Goal: Find specific page/section: Find specific page/section

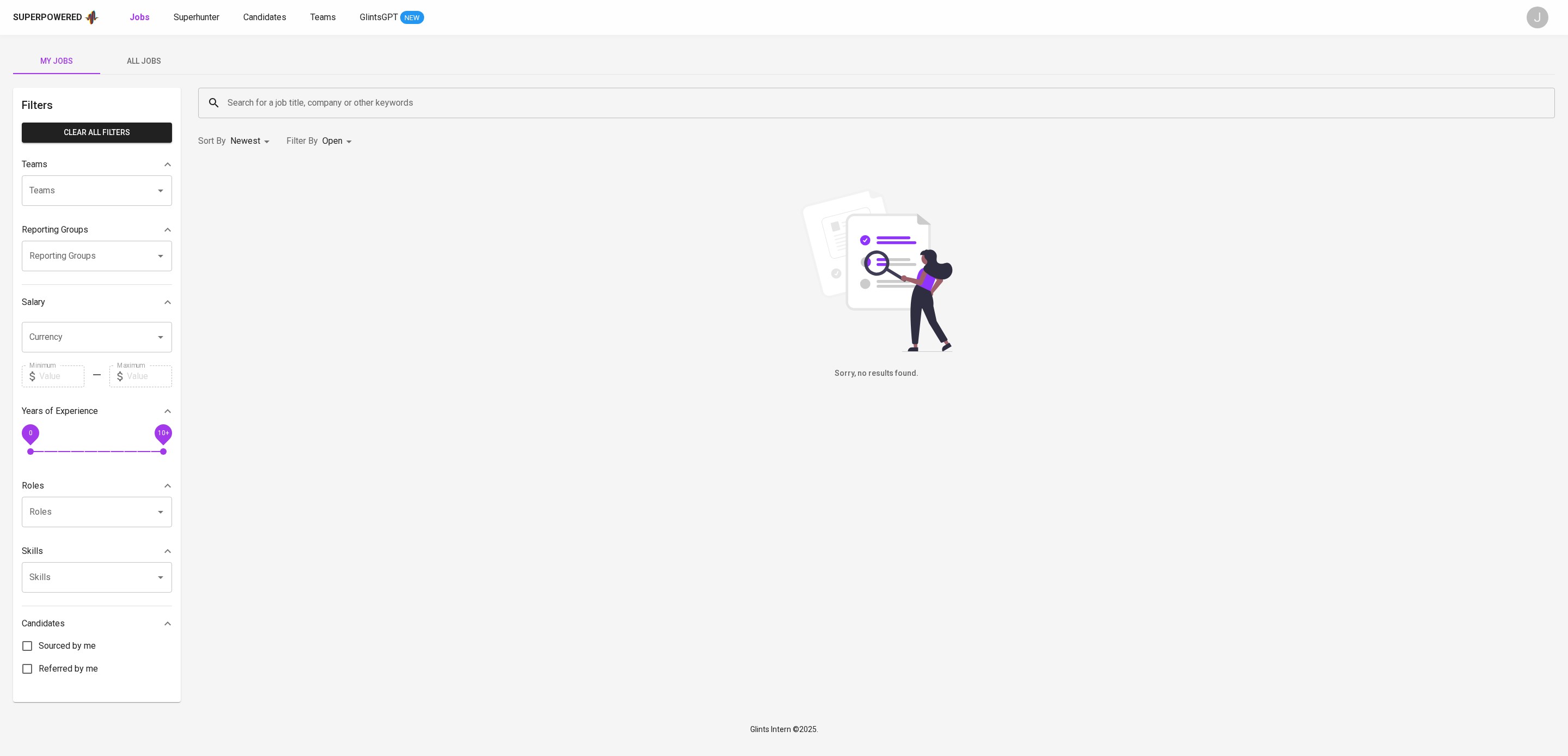
click at [356, 117] on div "Search for a job title, company or other keywords" at bounding box center [877, 103] width 1357 height 30
paste input "PT Raih Daya Persada"
type input "PT Raih Daya Persada"
drag, startPoint x: 350, startPoint y: 103, endPoint x: 187, endPoint y: 101, distance: 163.0
click at [187, 101] on div "Filters Clear All filters Teams Teams Teams Reporting Groups Reporting Groups R…" at bounding box center [784, 395] width 1542 height 614
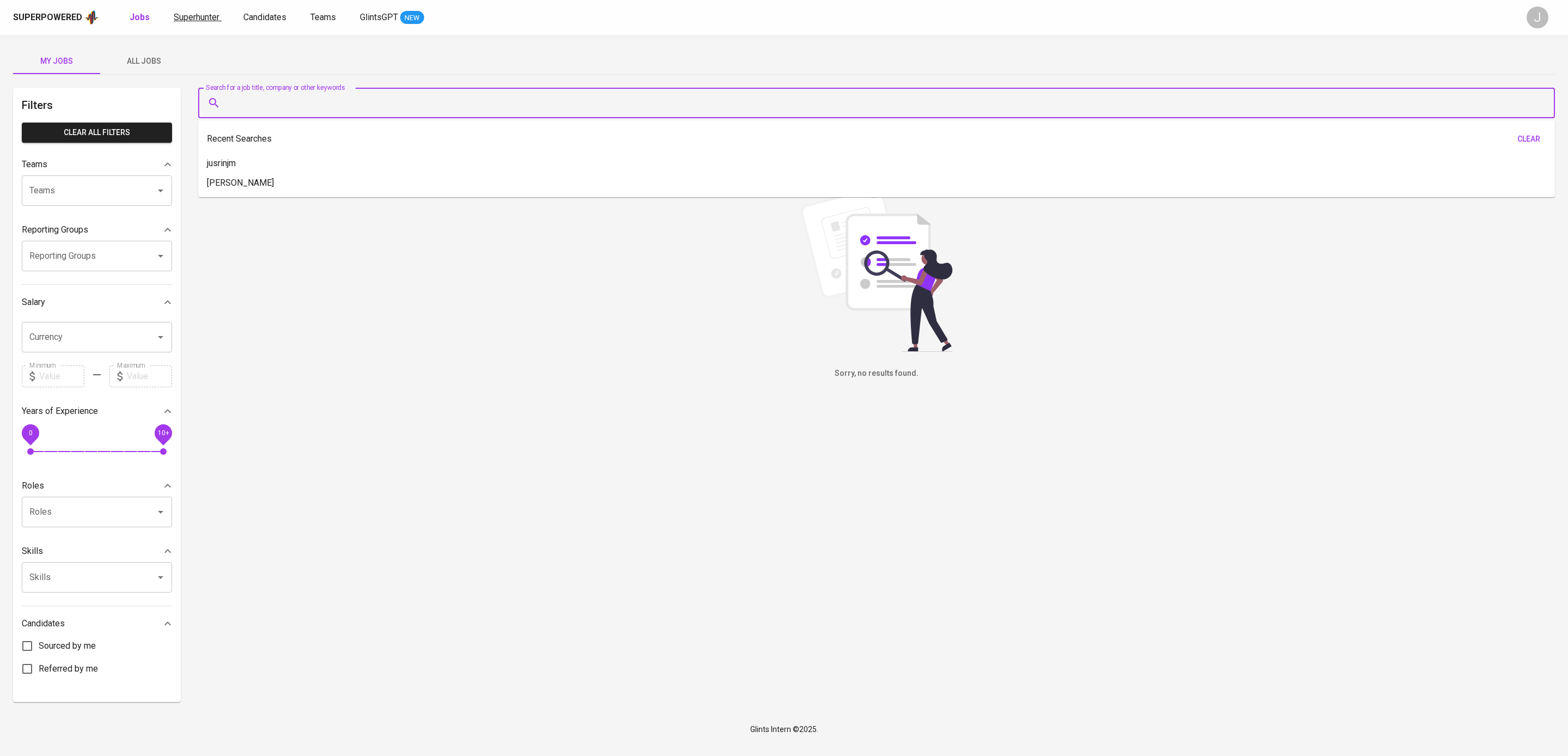
click at [188, 18] on span "Superhunter" at bounding box center [196, 17] width 46 height 11
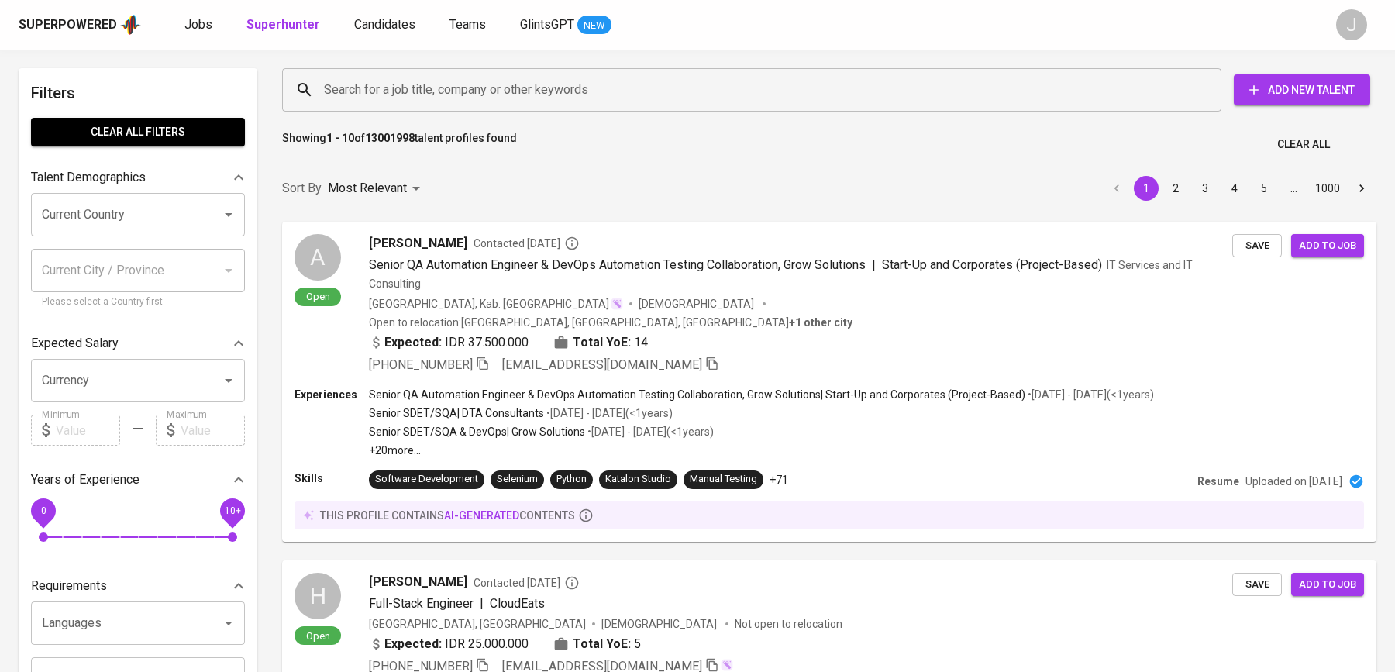
click at [475, 86] on input "Search for a job title, company or other keywords" at bounding box center [755, 89] width 871 height 29
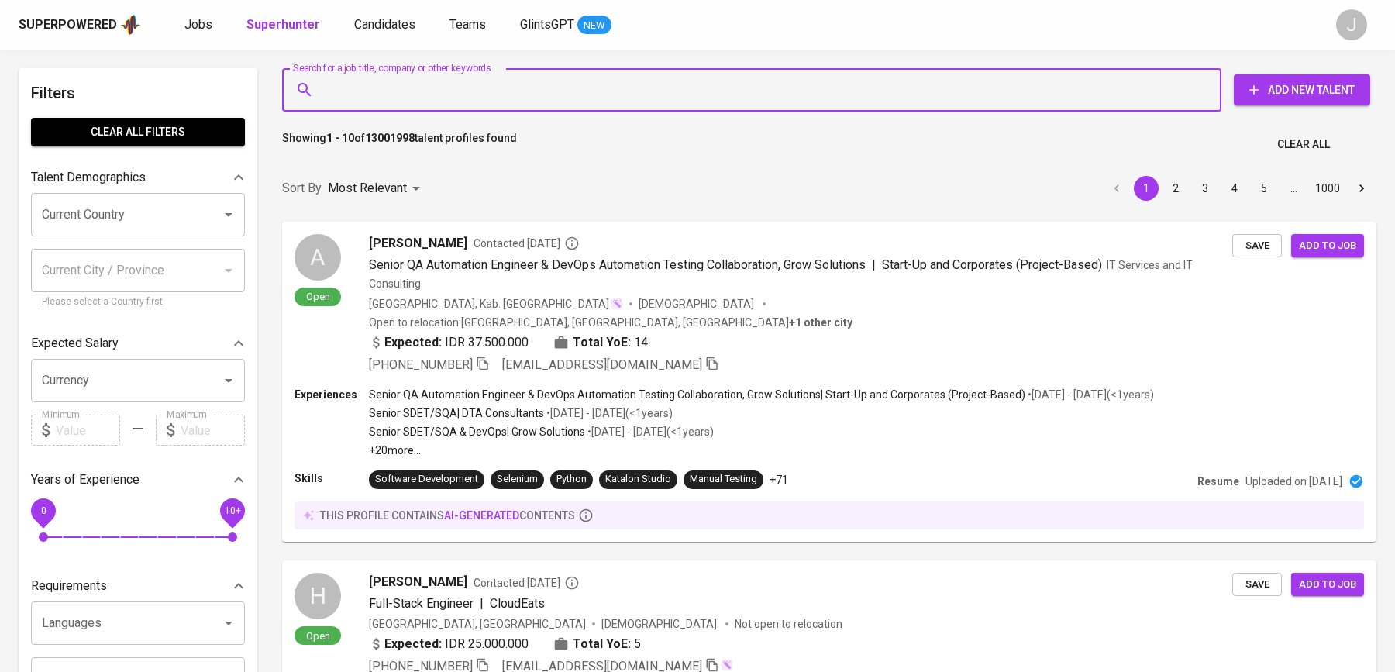
paste input "PT Raih Daya Persada"
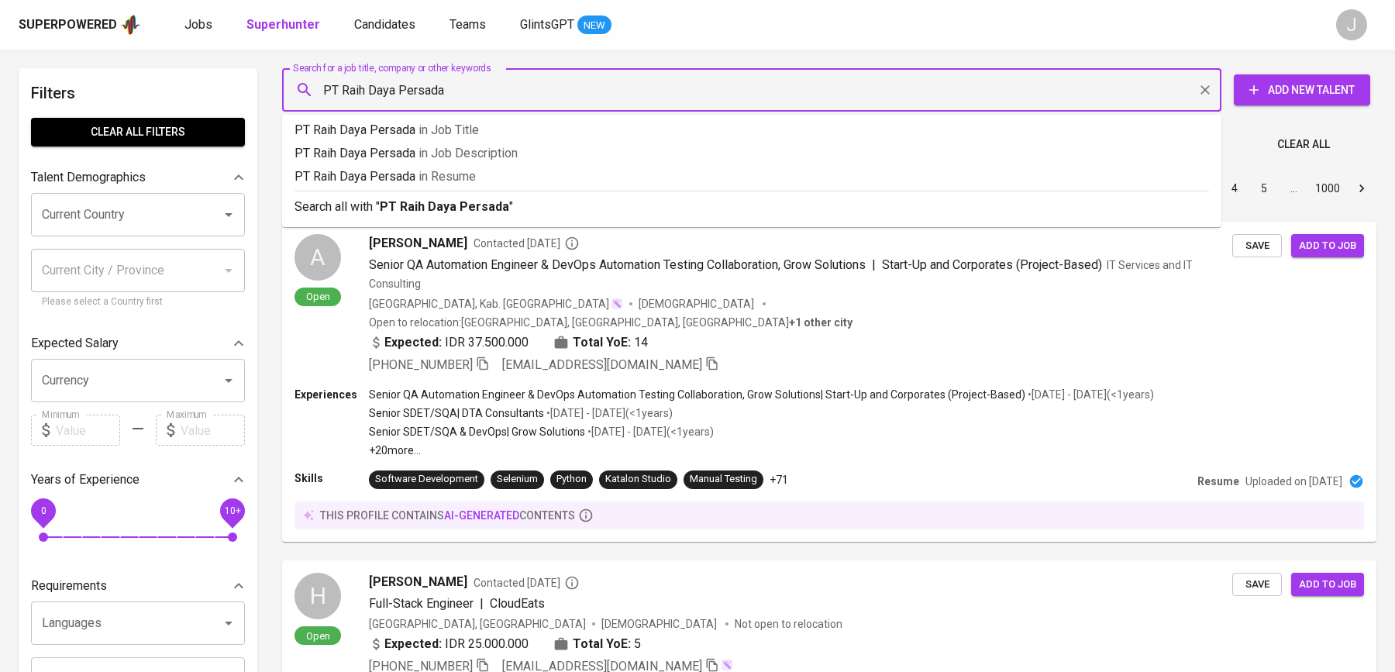
click at [326, 88] on input "PT Raih Daya Persada" at bounding box center [755, 89] width 871 height 29
click at [527, 81] on input ""PT Raih Daya Persada" at bounding box center [755, 89] width 871 height 29
click at [529, 93] on input ""PT Raih Daya Persada" at bounding box center [755, 89] width 871 height 29
type input ""PT Raih Daya Persada""
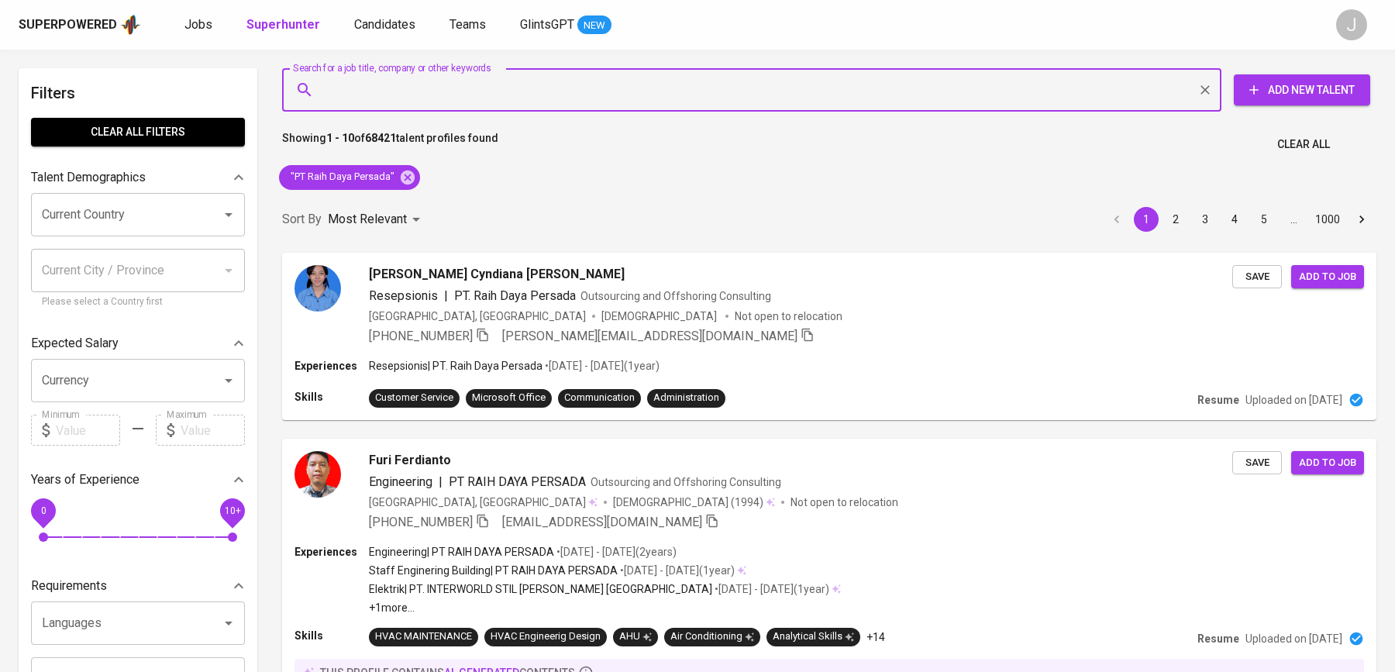
click at [381, 96] on input "Search for a job title, company or other keywords" at bounding box center [755, 89] width 871 height 29
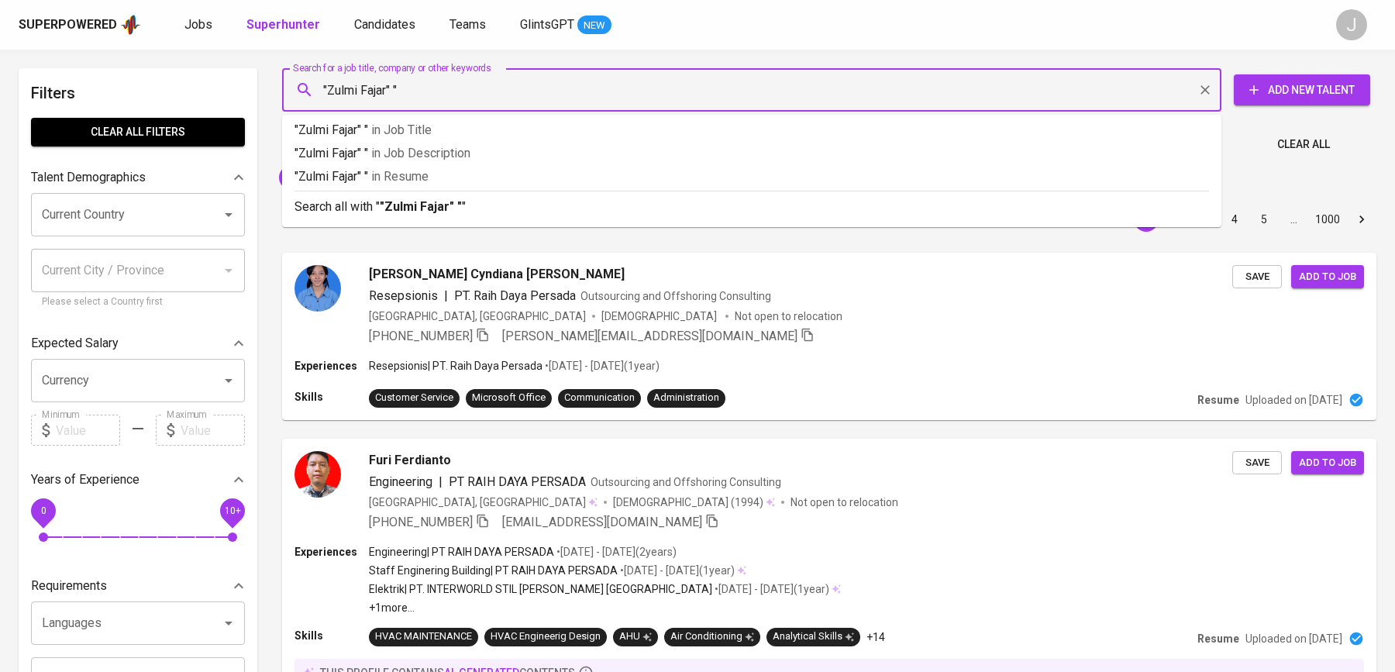
paste input "PT Raih Daya Persada"
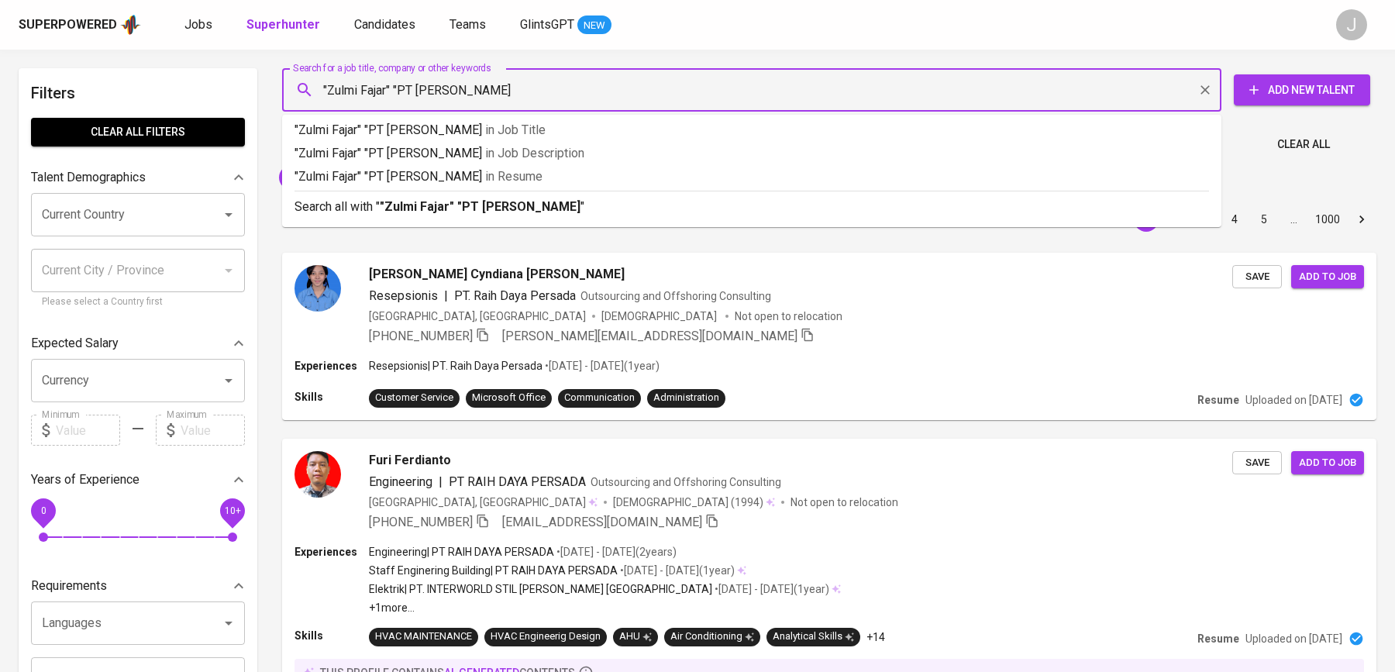
type input ""Zulmi Fajar" "PT Raih Daya Persada""
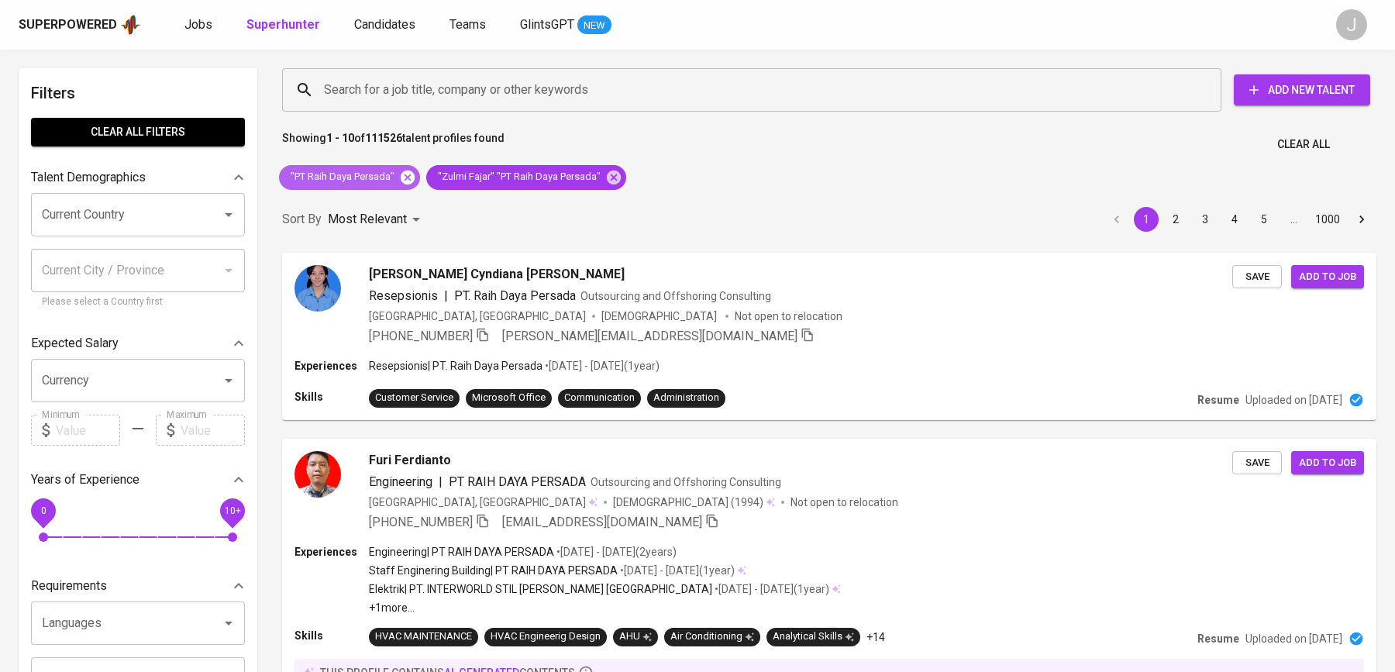
click at [409, 175] on icon at bounding box center [408, 177] width 14 height 14
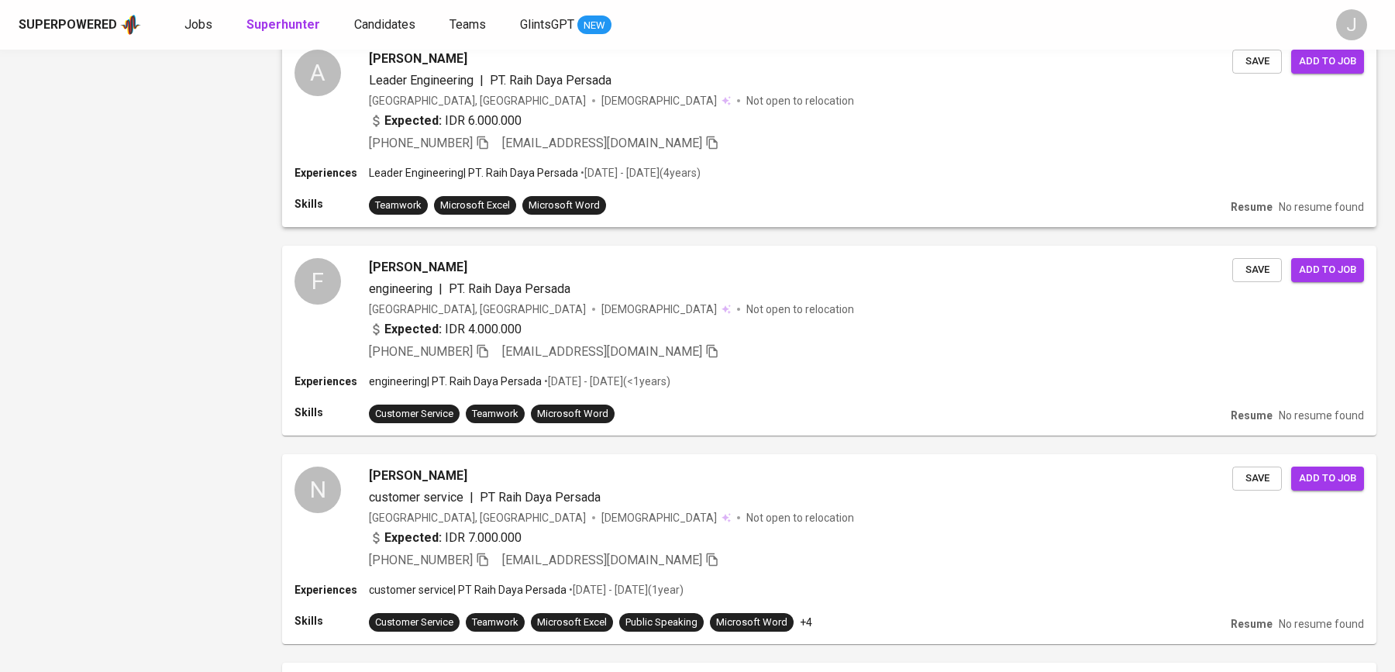
scroll to position [2087, 0]
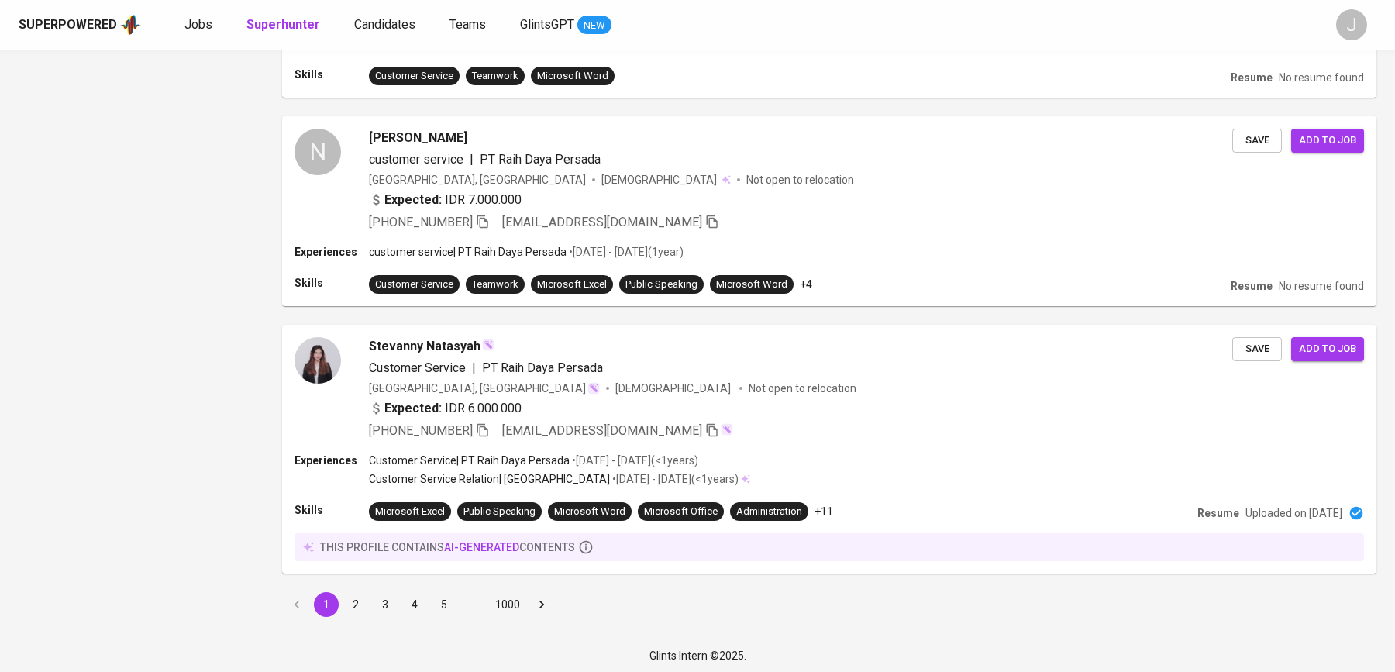
click at [347, 597] on button "2" at bounding box center [355, 604] width 25 height 25
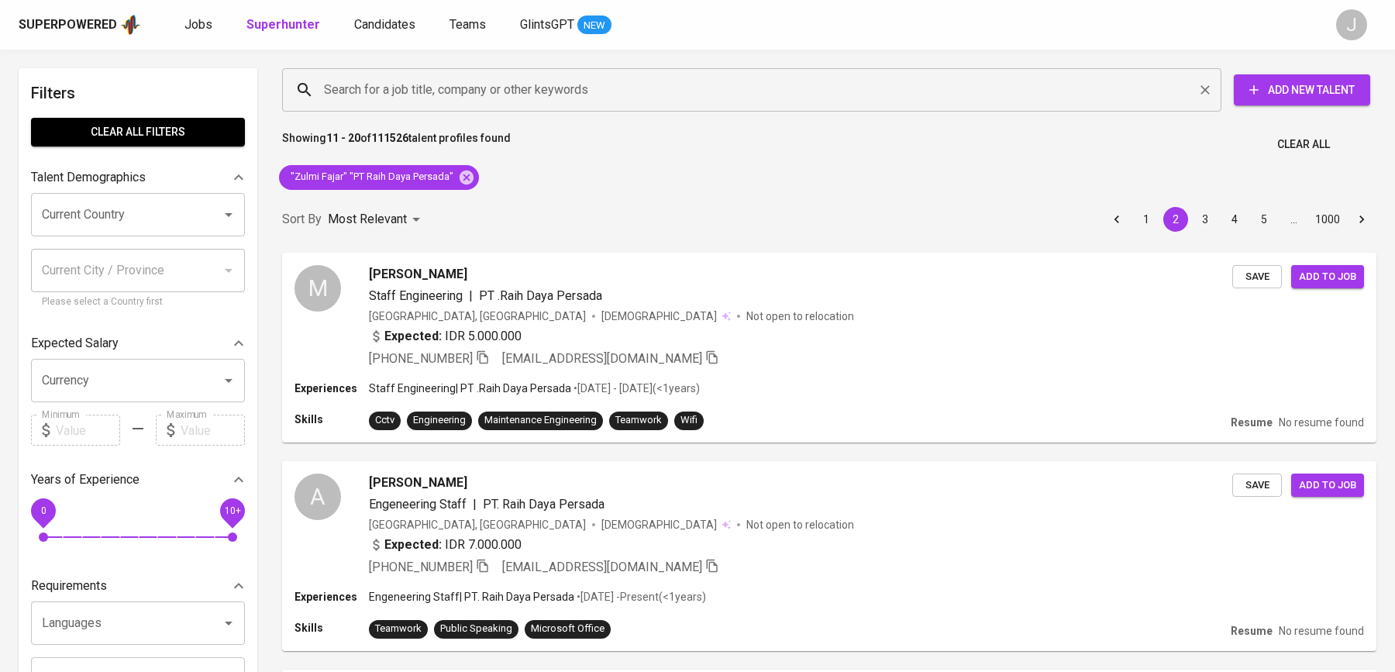
click at [432, 84] on input "Search for a job title, company or other keywords" at bounding box center [755, 89] width 871 height 29
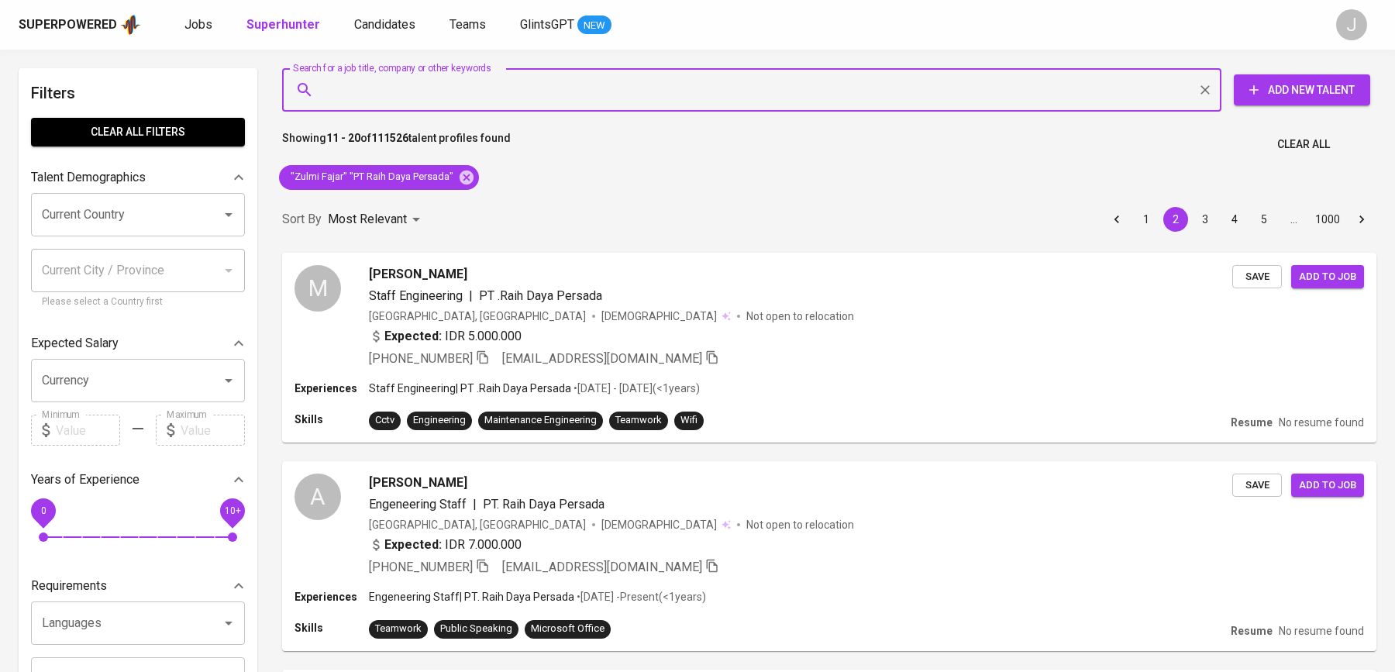
paste input "[PERSON_NAME]"
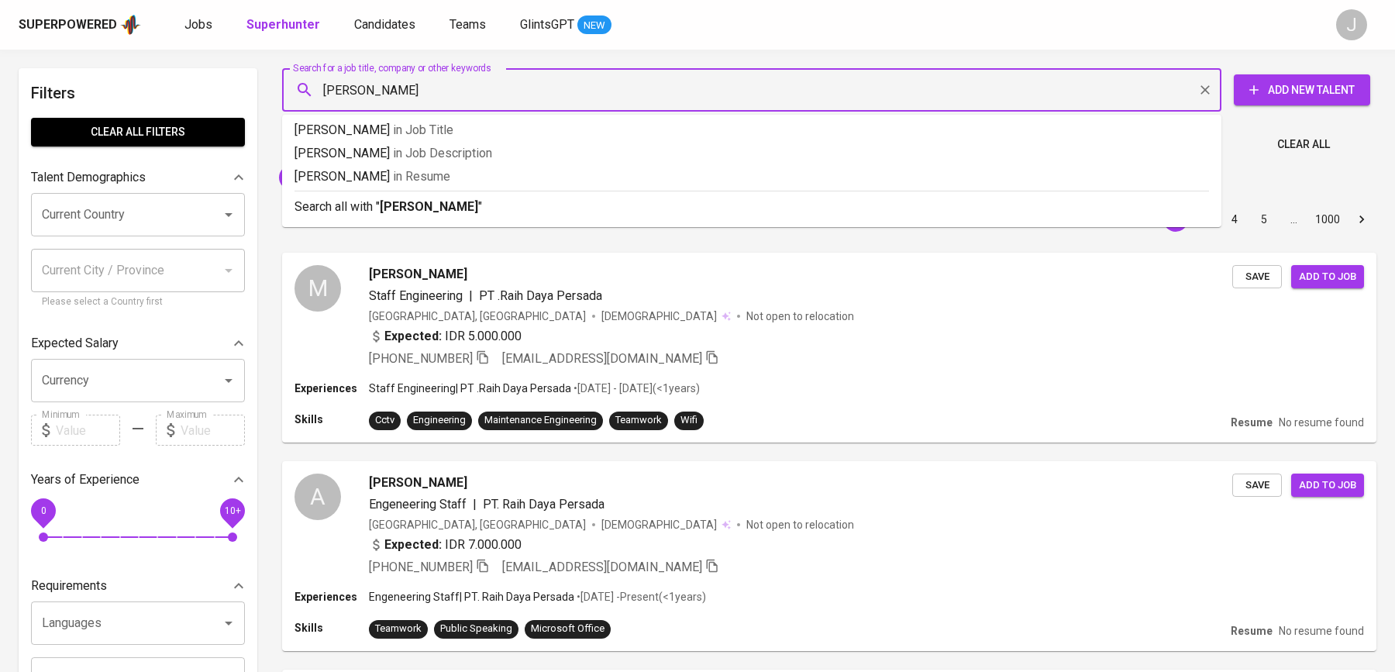
type input "[PERSON_NAME]"
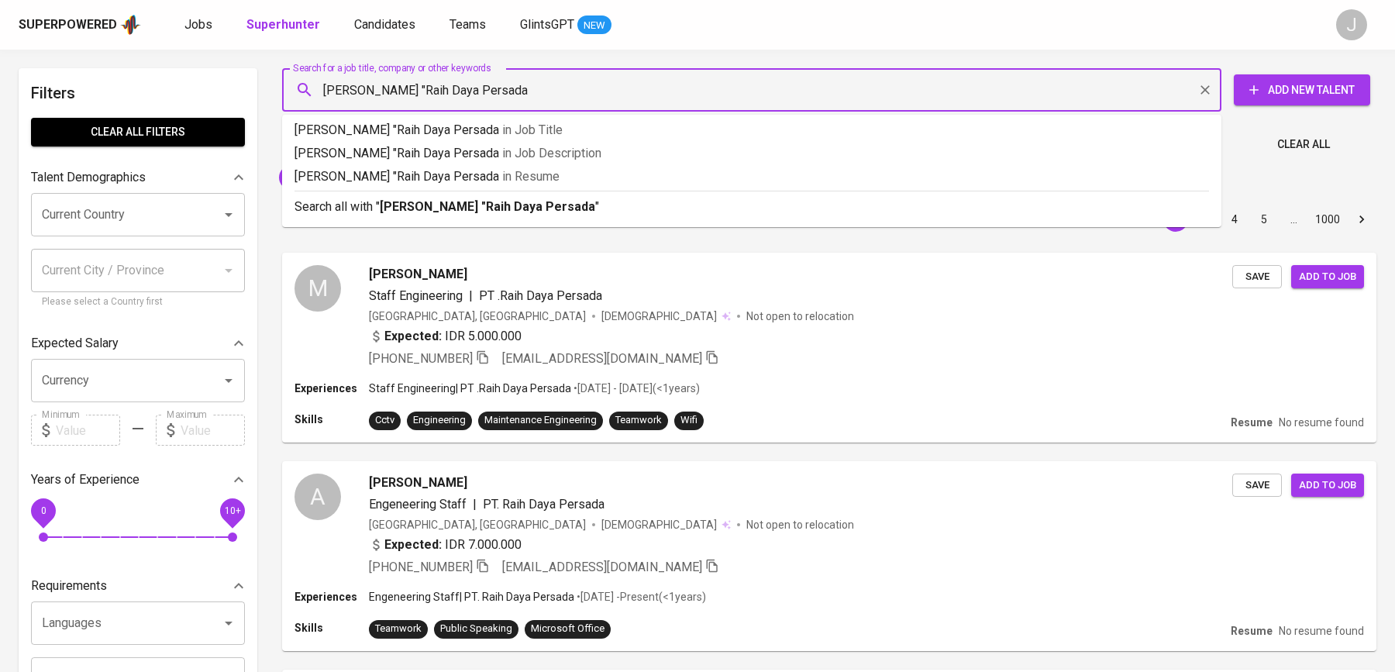
type input "Nur widayatini "Raih Daya Persada""
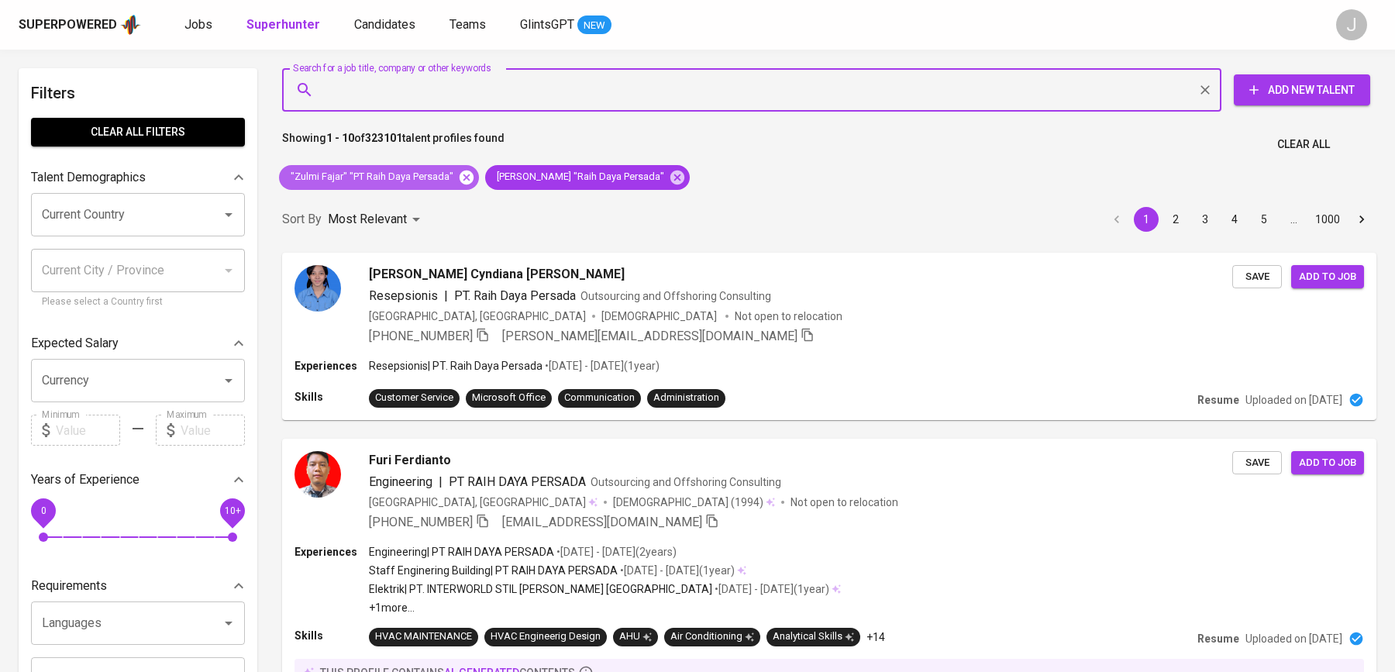
click at [467, 178] on icon at bounding box center [466, 177] width 17 height 17
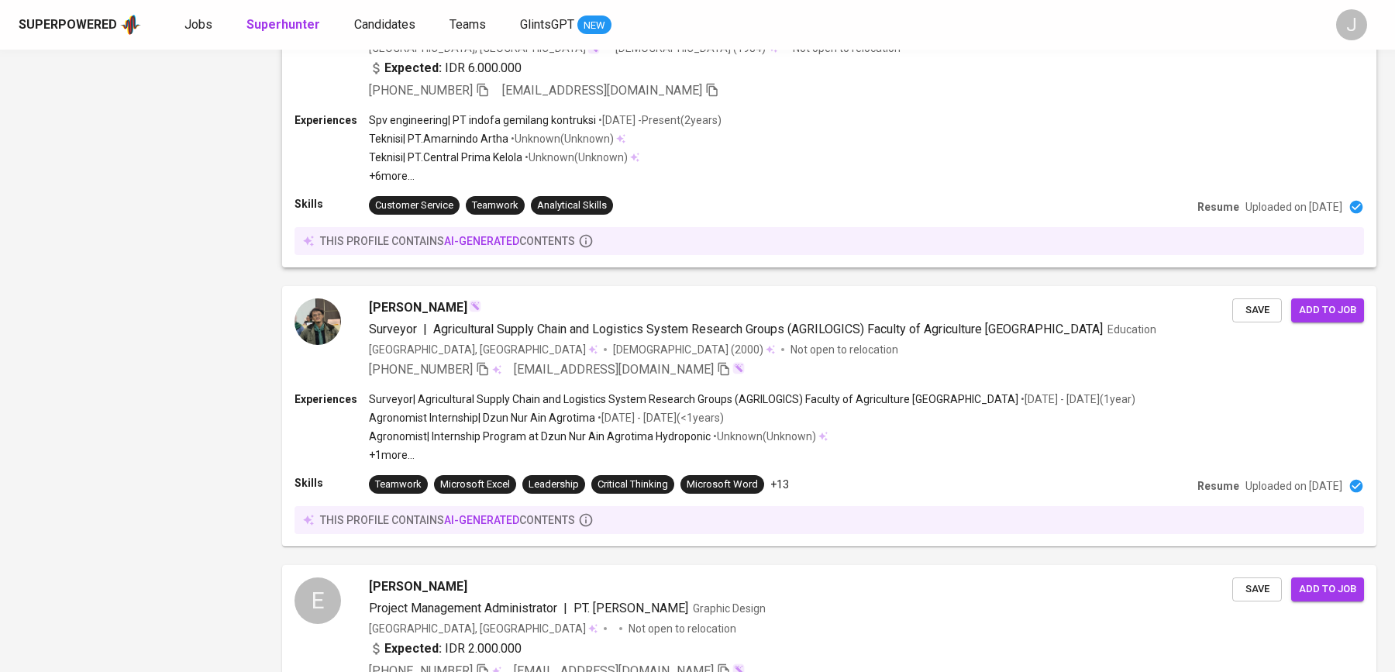
scroll to position [2270, 0]
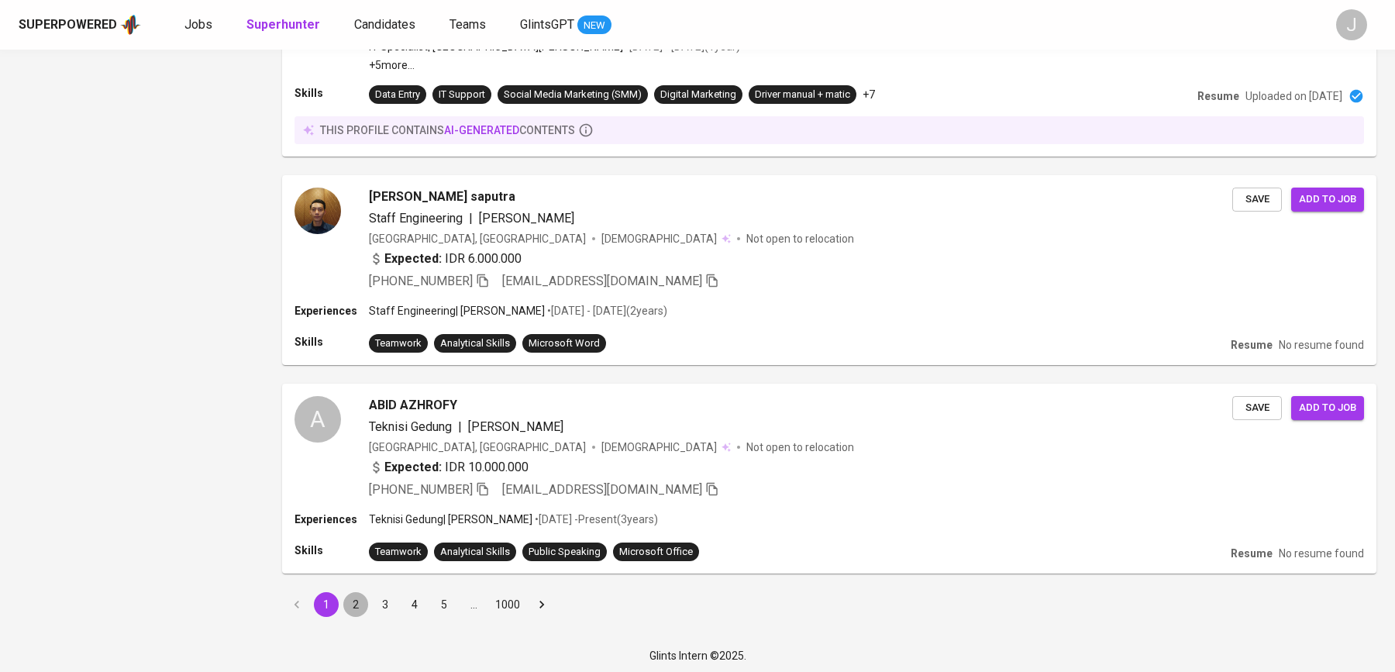
click at [351, 596] on button "2" at bounding box center [355, 604] width 25 height 25
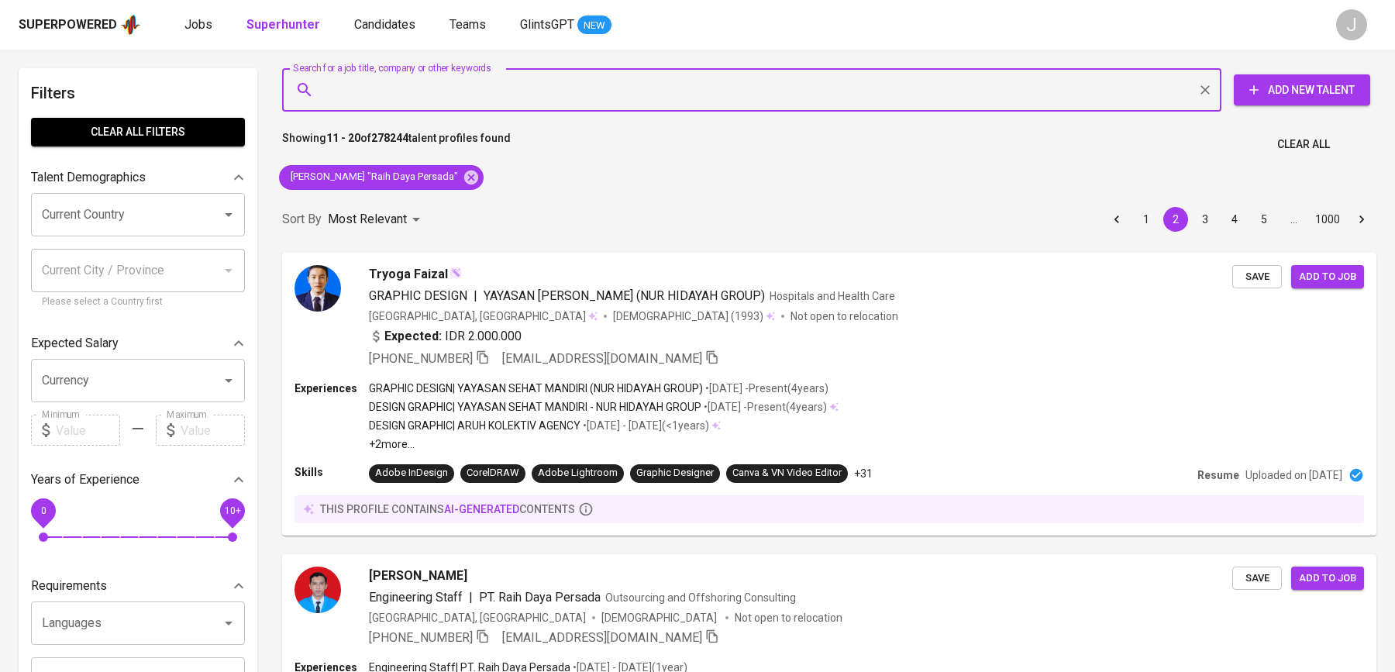
click at [440, 87] on input "Search for a job title, company or other keywords" at bounding box center [755, 89] width 871 height 29
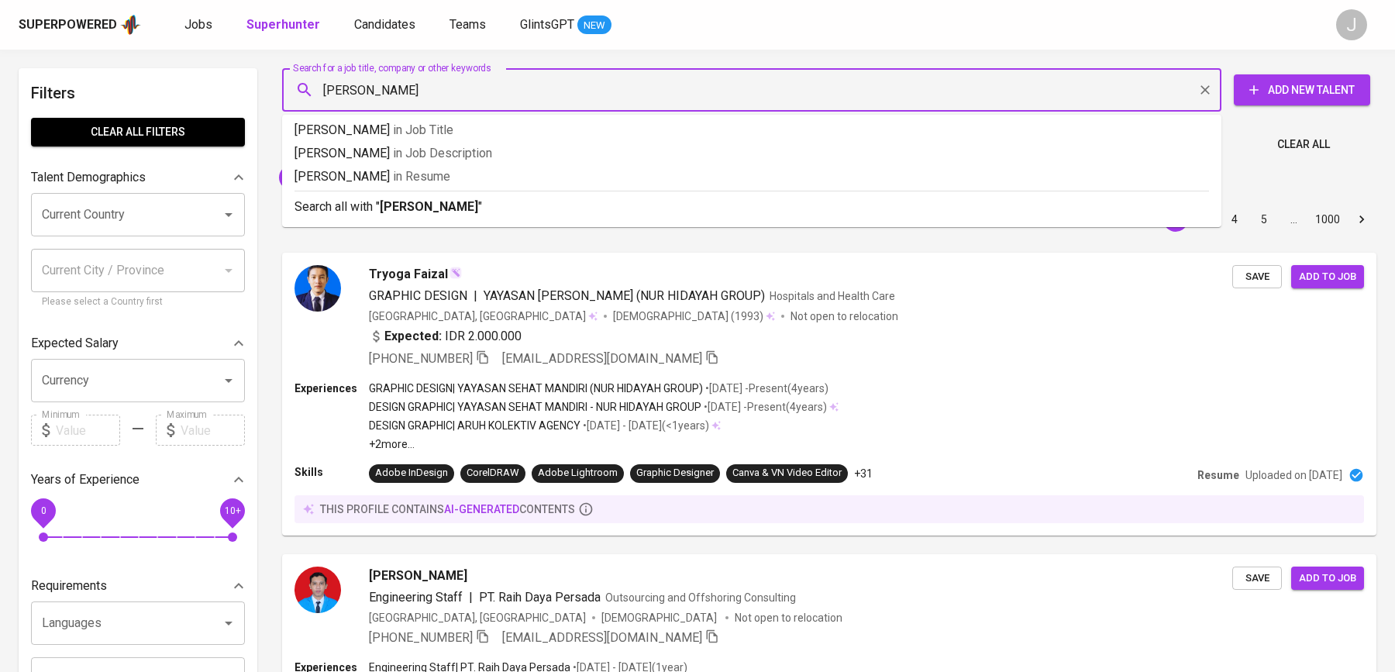
type input "Nur Widayantini"
